Goal: Task Accomplishment & Management: Manage account settings

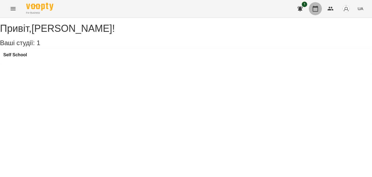
click at [317, 11] on icon "button" at bounding box center [314, 9] width 5 height 6
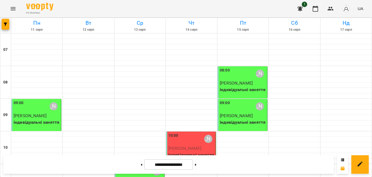
scroll to position [188, 0]
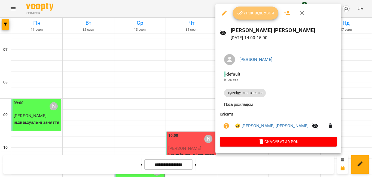
click at [240, 14] on icon "button" at bounding box center [240, 13] width 6 height 4
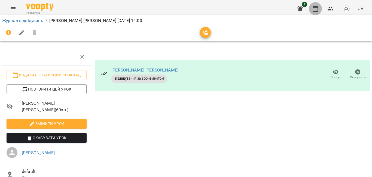
click at [313, 9] on icon "button" at bounding box center [314, 9] width 5 height 6
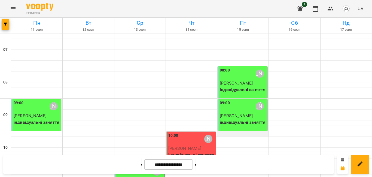
scroll to position [187, 0]
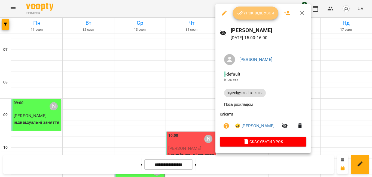
click at [246, 12] on span "Урок відбувся" at bounding box center [255, 13] width 37 height 7
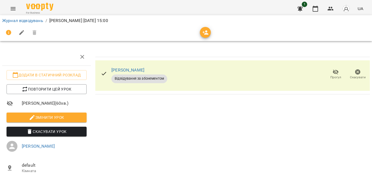
scroll to position [44, 0]
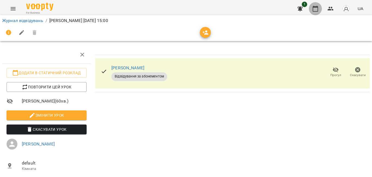
click at [316, 8] on icon "button" at bounding box center [314, 9] width 5 height 6
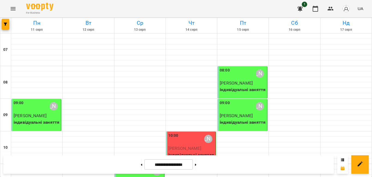
scroll to position [180, 0]
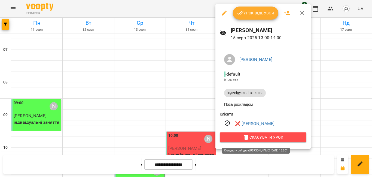
click at [251, 138] on span "Скасувати Урок" at bounding box center [263, 137] width 78 height 7
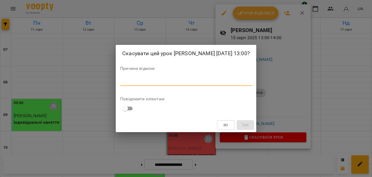
click at [134, 84] on textarea at bounding box center [186, 81] width 132 height 5
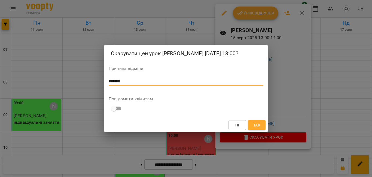
type textarea "*******"
click at [254, 127] on span "Так" at bounding box center [256, 125] width 7 height 7
